Goal: Task Accomplishment & Management: Manage account settings

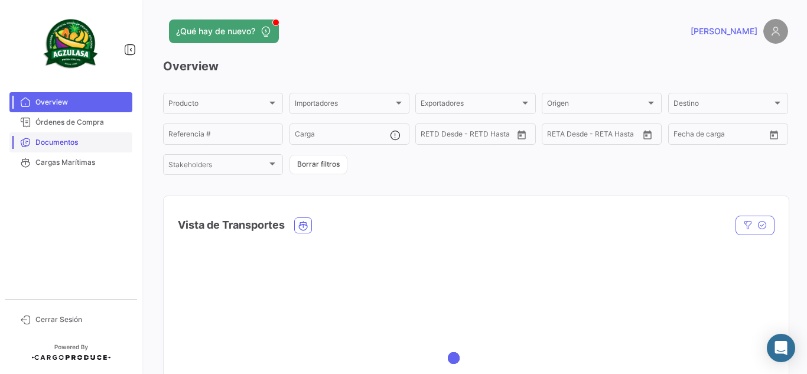
click at [73, 142] on span "Documentos" at bounding box center [81, 142] width 92 height 11
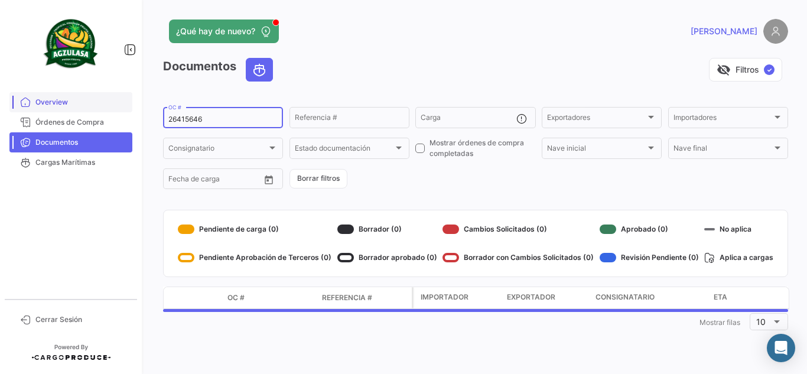
drag, startPoint x: 230, startPoint y: 117, endPoint x: 46, endPoint y: 110, distance: 184.5
click at [49, 112] on mat-sidenav-container "Overview Órdenes de Compra Documentos Cargas Marítimas Cerrar Sesión ¿Qué hay d…" at bounding box center [403, 187] width 807 height 374
paste input "EBKG14277363"
type input "EBKG14277363"
click at [345, 74] on div "visibility_off Filtros ✓" at bounding box center [535, 70] width 506 height 24
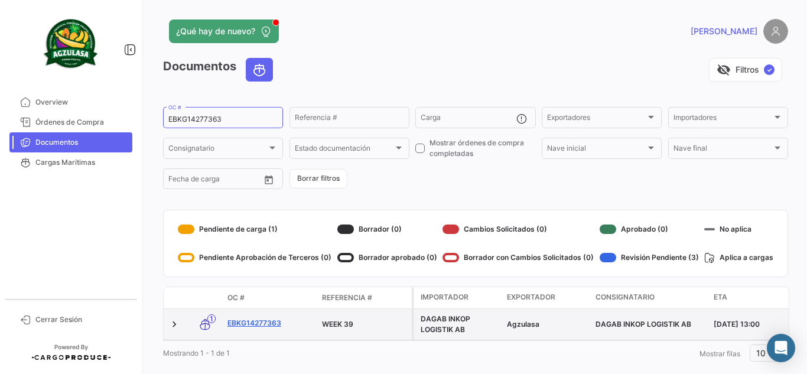
click at [272, 323] on link "EBKG14277363" at bounding box center [270, 323] width 85 height 11
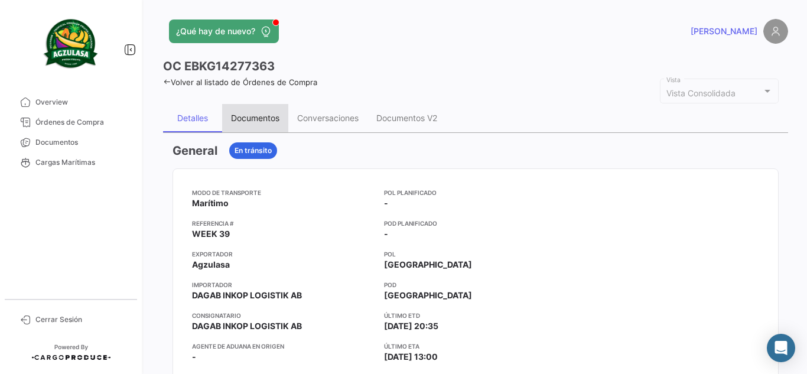
click at [263, 122] on div "Documentos" at bounding box center [255, 118] width 48 height 10
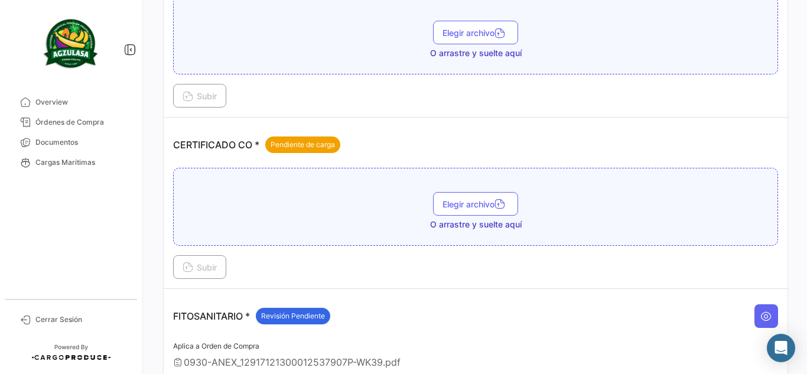
scroll to position [295, 0]
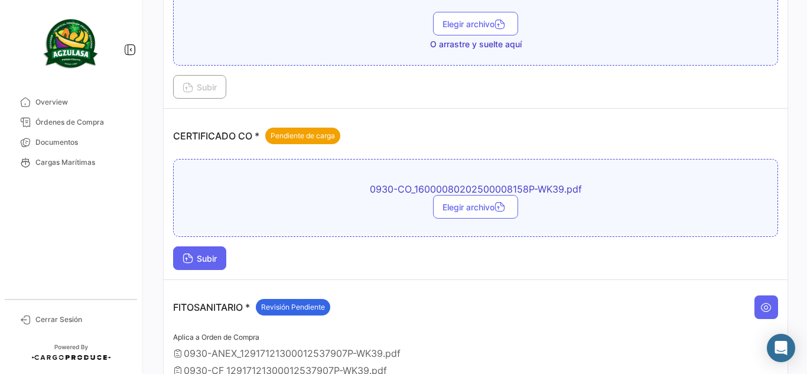
click at [211, 259] on span "Subir" at bounding box center [200, 259] width 34 height 10
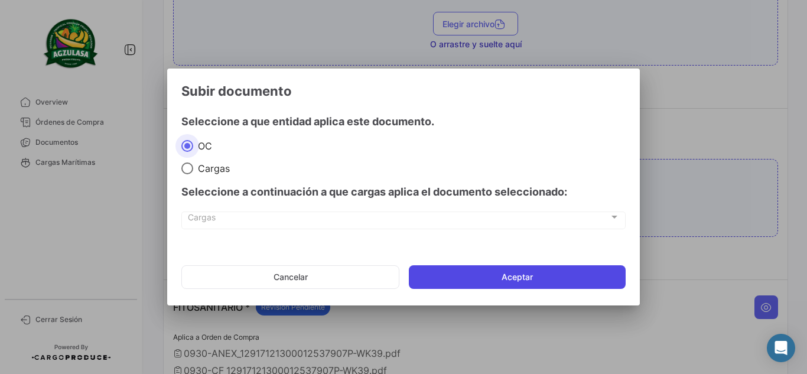
click at [499, 278] on button "Aceptar" at bounding box center [517, 277] width 217 height 24
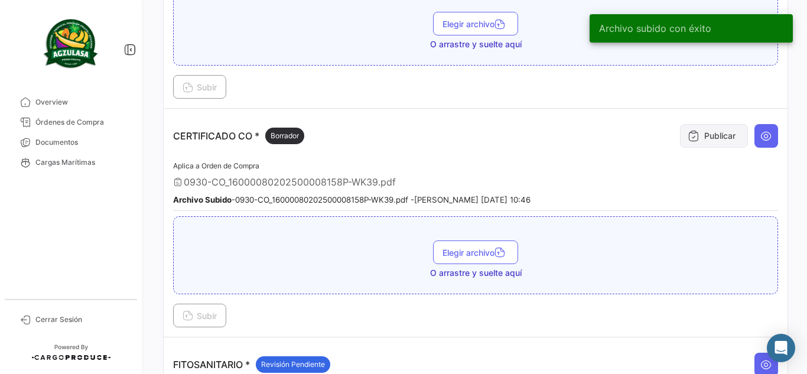
click at [694, 139] on button "Publicar" at bounding box center [714, 136] width 68 height 24
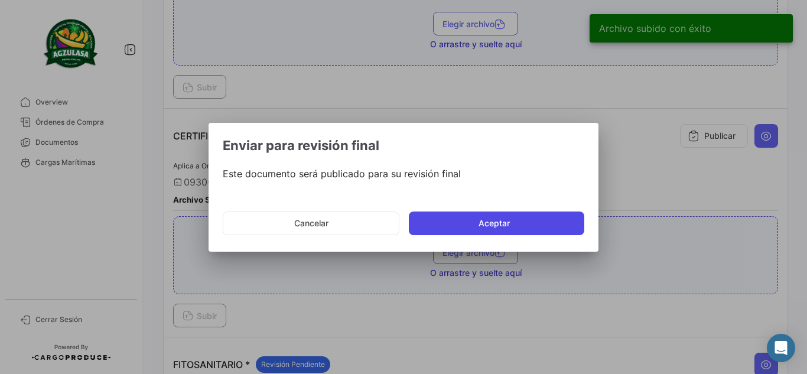
click at [506, 225] on button "Aceptar" at bounding box center [497, 224] width 176 height 24
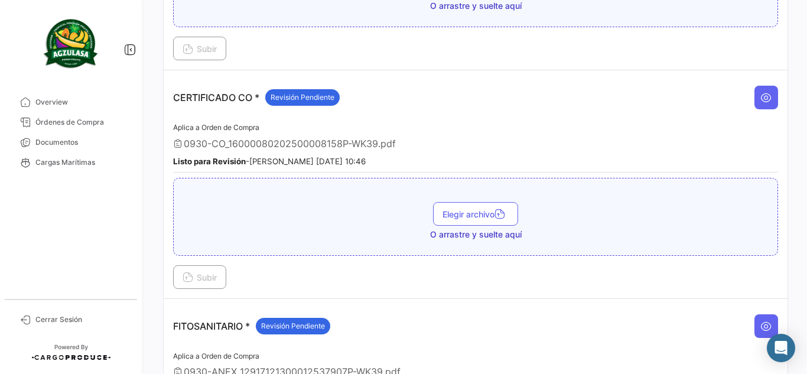
scroll to position [355, 0]
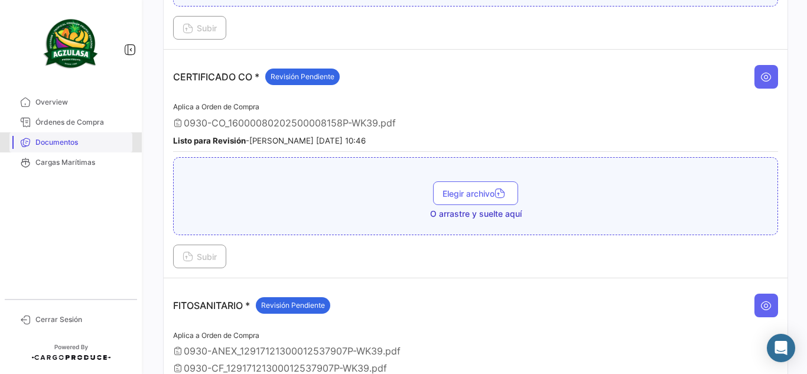
click at [64, 146] on span "Documentos" at bounding box center [81, 142] width 92 height 11
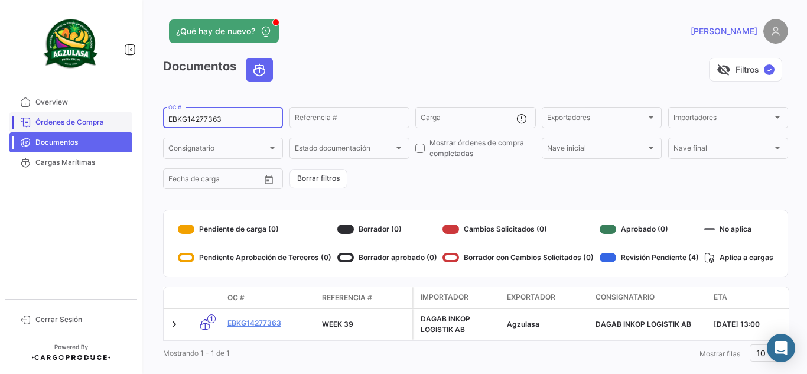
drag, startPoint x: 85, startPoint y: 125, endPoint x: 76, endPoint y: 125, distance: 9.5
click at [76, 125] on mat-sidenav-container "Overview Órdenes de Compra Documentos Cargas Marítimas Cerrar Sesión ¿Qué hay d…" at bounding box center [403, 187] width 807 height 374
click at [367, 69] on div "visibility_off Filtros ✓" at bounding box center [535, 70] width 506 height 24
